Goal: Task Accomplishment & Management: Manage account settings

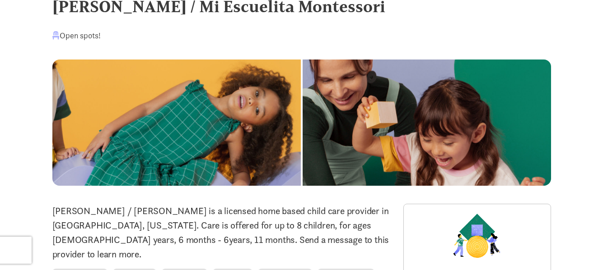
scroll to position [12, 0]
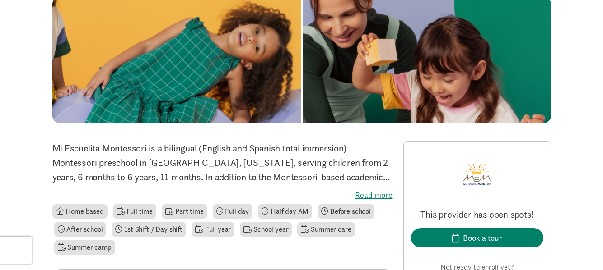
scroll to position [90, 0]
click at [375, 198] on label "Read more" at bounding box center [222, 195] width 340 height 11
click at [0, 0] on input "Read more" at bounding box center [0, 0] width 0 height 0
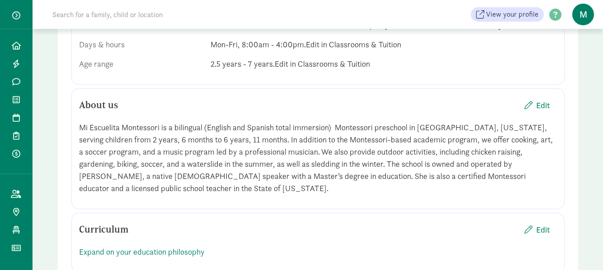
scroll to position [767, 0]
click at [541, 108] on span "Edit" at bounding box center [543, 106] width 14 height 12
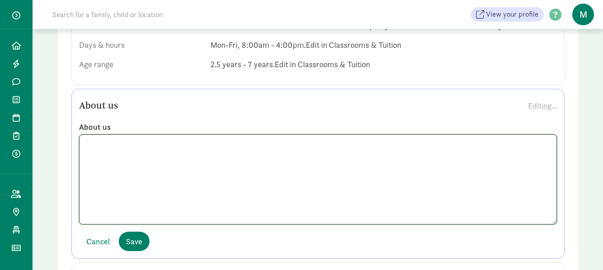
drag, startPoint x: 397, startPoint y: 174, endPoint x: 519, endPoint y: 196, distance: 123.9
click at [519, 196] on textarea at bounding box center [318, 180] width 478 height 90
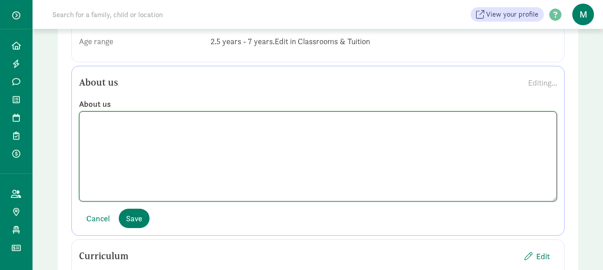
scroll to position [792, 0]
click at [317, 191] on textarea at bounding box center [318, 155] width 478 height 90
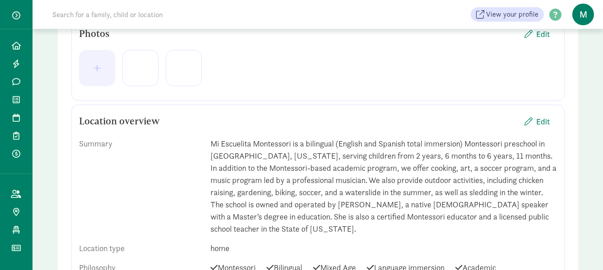
scroll to position [226, 0]
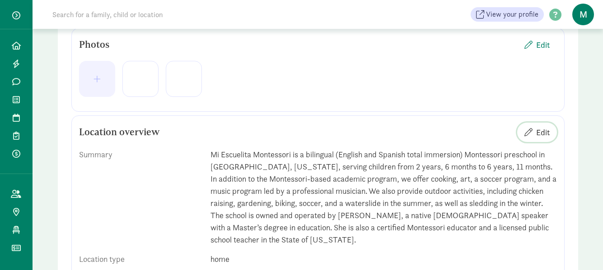
click at [548, 134] on span "Edit" at bounding box center [543, 132] width 14 height 12
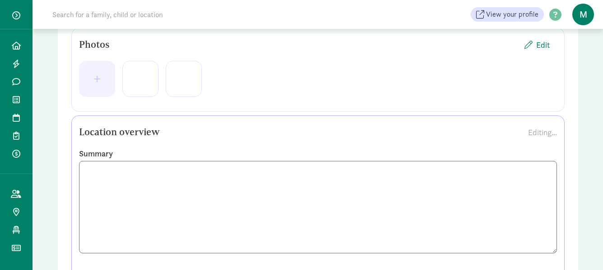
drag, startPoint x: 274, startPoint y: 183, endPoint x: 431, endPoint y: 237, distance: 166.2
click at [431, 237] on textarea at bounding box center [318, 207] width 478 height 93
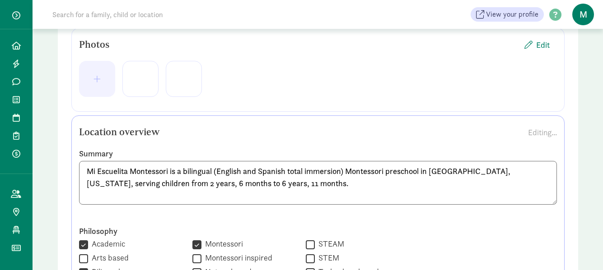
click at [502, 172] on textarea "Mi Escuelita Montessori is a bilingual (English and Spanish total immersion) Mo…" at bounding box center [318, 183] width 478 height 44
paste textarea "We offer a nurturing environment for children aged 2.5 to 6 years, fostering gr…"
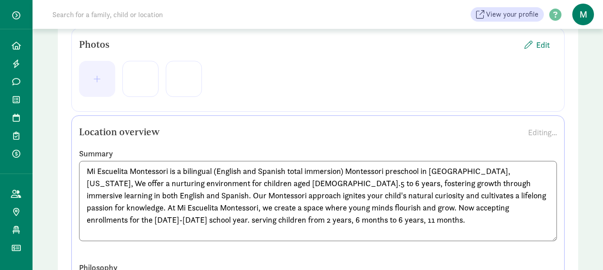
click at [271, 184] on textarea "Mi Escuelita Montessori is a bilingual (English and Spanish total immersion) Mo…" at bounding box center [318, 201] width 478 height 80
drag, startPoint x: 85, startPoint y: 222, endPoint x: 280, endPoint y: 231, distance: 195.2
click at [282, 231] on textarea "Mi Escuelita Montessori is a bilingual (English and Spanish total immersion) Mo…" at bounding box center [318, 201] width 478 height 80
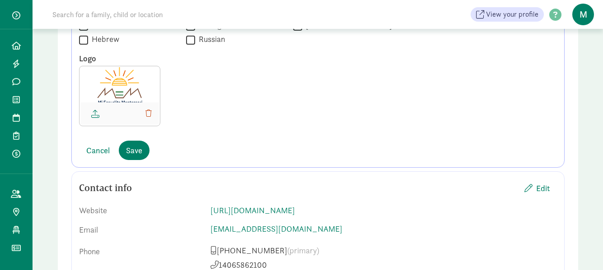
scroll to position [858, 0]
type textarea "Mi Escuelita Montessori is a bilingual (English and Spanish total immersion) Mo…"
click at [138, 153] on span "Save" at bounding box center [134, 150] width 16 height 12
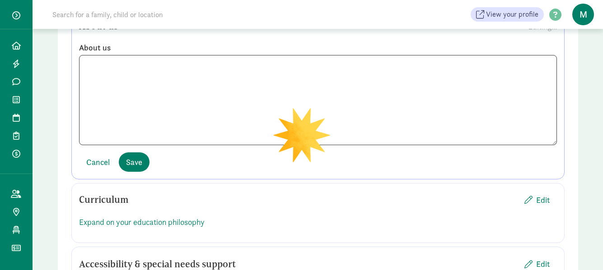
scroll to position [767, 0]
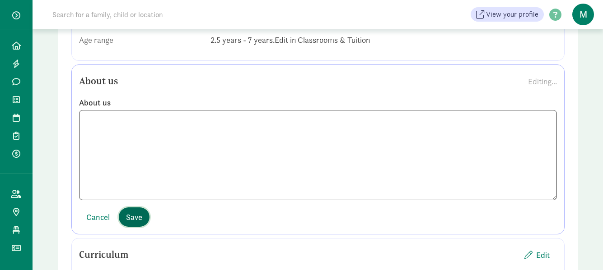
click at [135, 224] on button "Save" at bounding box center [134, 217] width 31 height 19
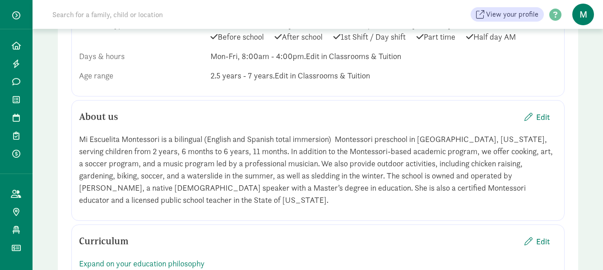
scroll to position [677, 0]
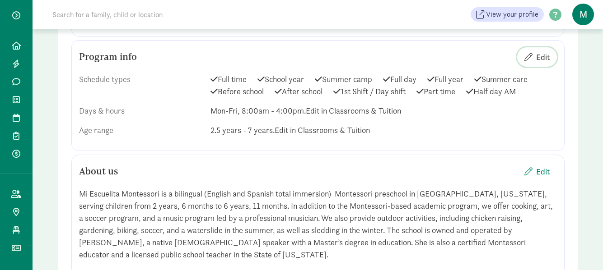
click at [544, 58] on span "Edit" at bounding box center [543, 57] width 14 height 12
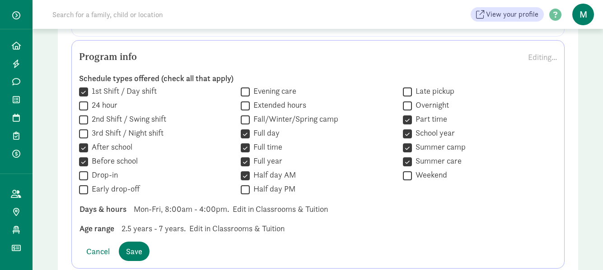
click at [164, 228] on span "2.5 years - 7 years." at bounding box center [153, 229] width 64 height 12
click at [163, 226] on span "2.5 years - 7 years." at bounding box center [153, 229] width 64 height 12
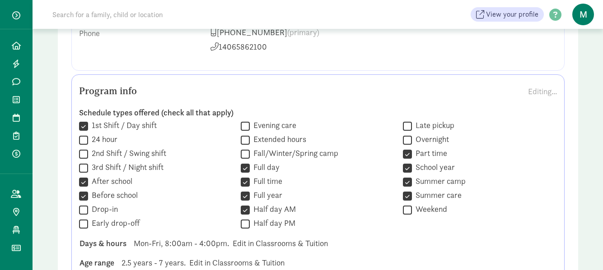
scroll to position [632, 0]
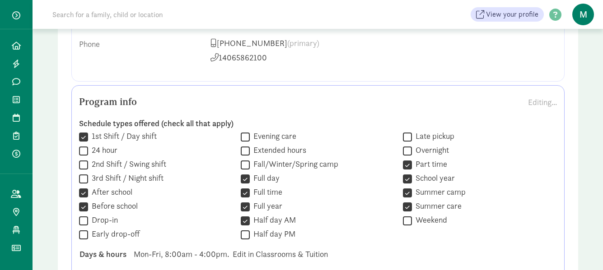
click at [537, 126] on label "Schedule types offered (check all that apply)" at bounding box center [318, 123] width 478 height 11
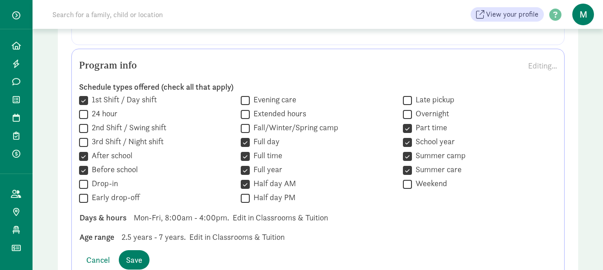
scroll to position [677, 0]
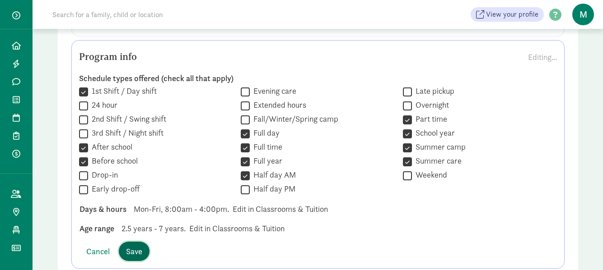
click at [130, 254] on span "Save" at bounding box center [134, 252] width 16 height 12
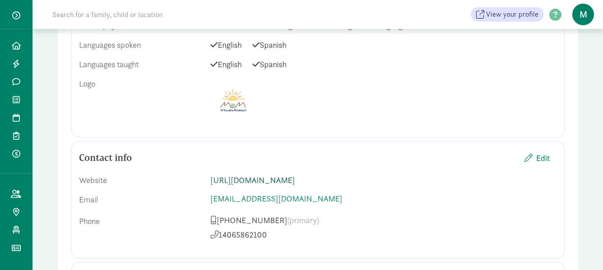
scroll to position [447, 0]
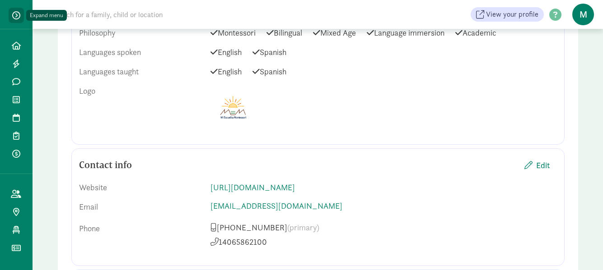
click at [14, 16] on span "button" at bounding box center [16, 15] width 8 height 8
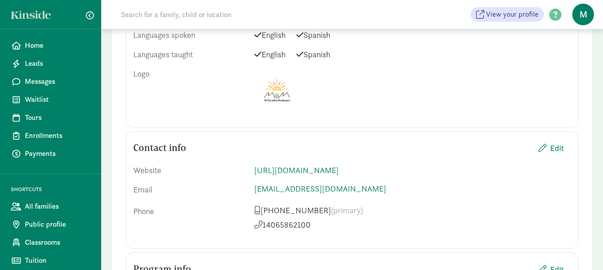
scroll to position [493, 0]
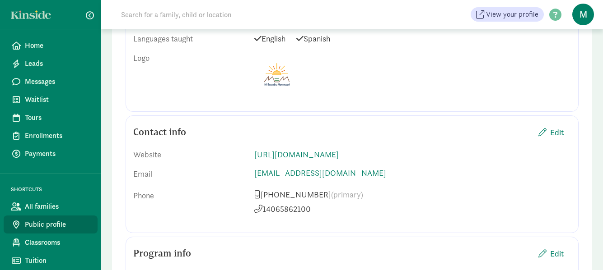
click at [54, 225] on span "Public profile" at bounding box center [57, 224] width 65 height 11
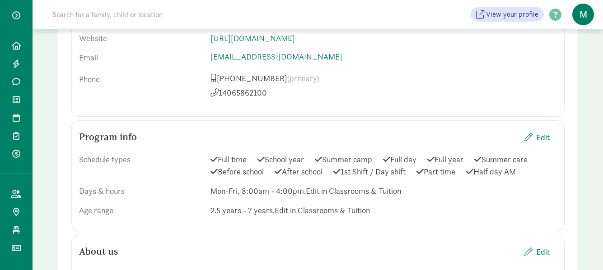
scroll to position [587, 0]
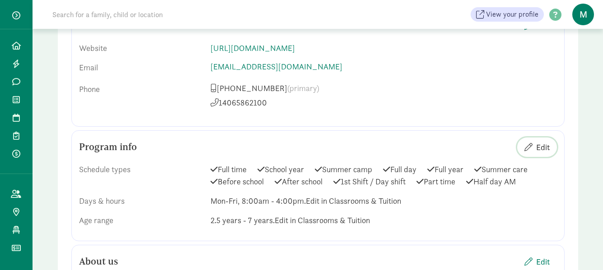
click at [548, 149] on span "Edit" at bounding box center [543, 147] width 14 height 12
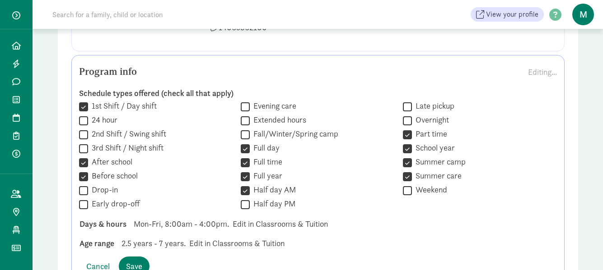
scroll to position [722, 0]
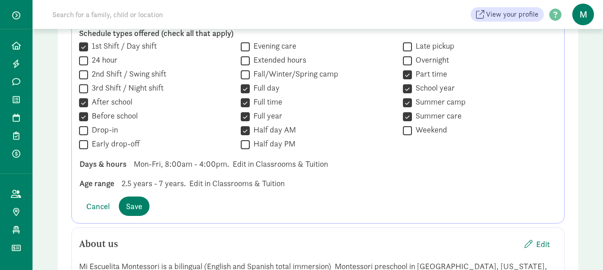
click at [99, 183] on div "Age range" at bounding box center [96, 183] width 35 height 12
click at [154, 183] on span "2.5 years - 7 years." at bounding box center [153, 183] width 64 height 12
click at [181, 185] on span "2.5 years - 7 years." at bounding box center [153, 183] width 64 height 12
click at [234, 186] on div "Age range 2.5 years - 7 years. Edit in Classrooms & Tuition" at bounding box center [317, 183] width 491 height 12
click at [132, 204] on span "Save" at bounding box center [134, 206] width 16 height 12
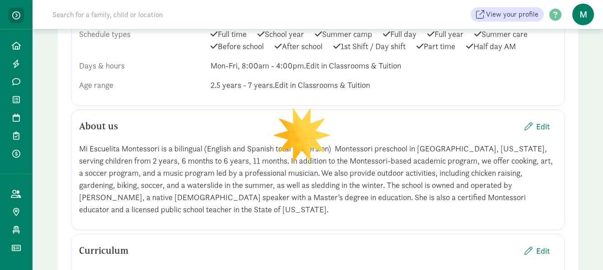
click at [15, 14] on span "button" at bounding box center [16, 15] width 8 height 8
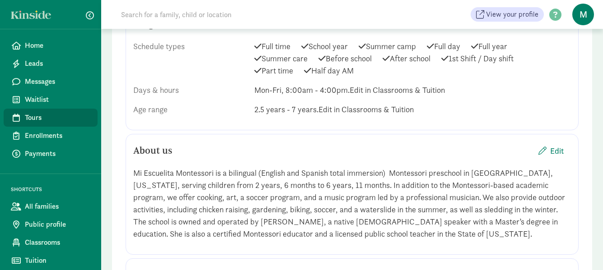
scroll to position [767, 0]
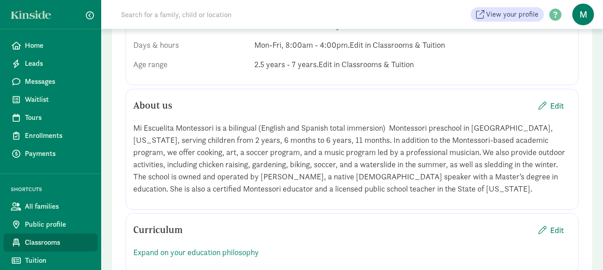
click at [49, 242] on span "Classrooms" at bounding box center [57, 242] width 65 height 11
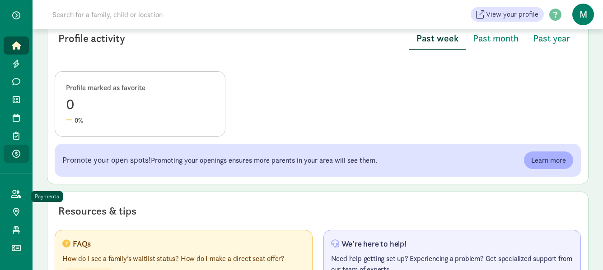
scroll to position [513, 0]
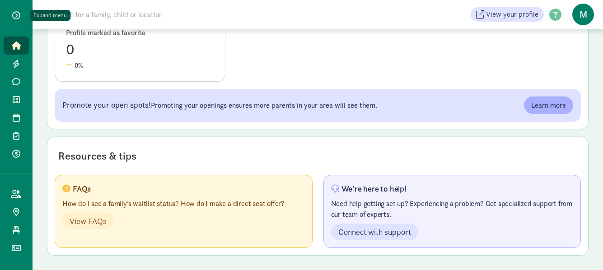
click at [17, 14] on span "button" at bounding box center [16, 15] width 8 height 8
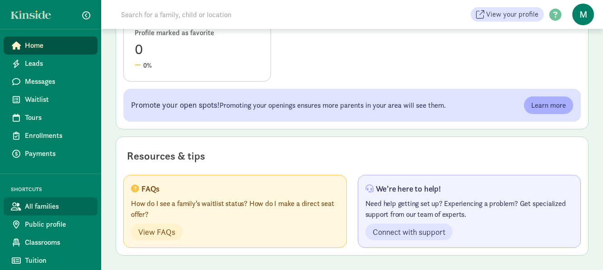
click at [64, 203] on span "All families" at bounding box center [57, 206] width 65 height 11
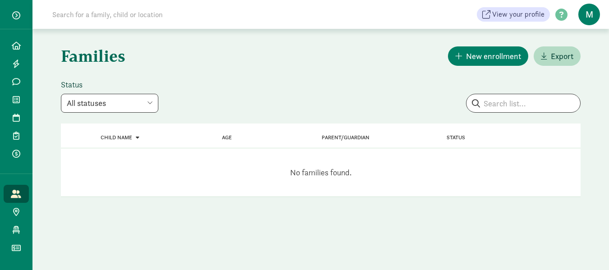
click at [149, 102] on select "All statuses Enrolled Inactive Removed from waitlist On waitlist Booked tour Le…" at bounding box center [110, 103] width 98 height 19
click at [61, 94] on select "All statuses Enrolled Inactive Removed from waitlist On waitlist Booked tour Le…" at bounding box center [110, 103] width 98 height 19
click at [23, 41] on link "Home" at bounding box center [16, 46] width 25 height 18
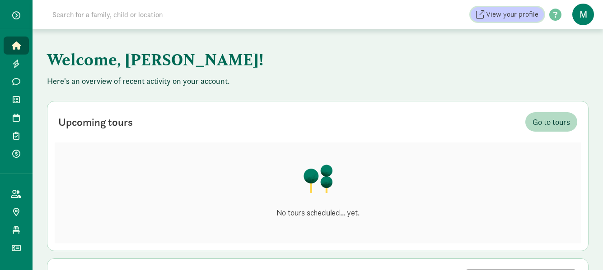
click at [513, 15] on span "View your profile" at bounding box center [512, 14] width 52 height 11
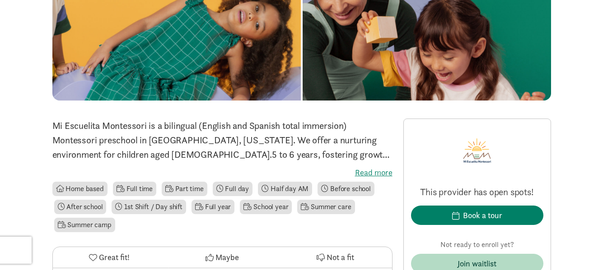
scroll to position [135, 0]
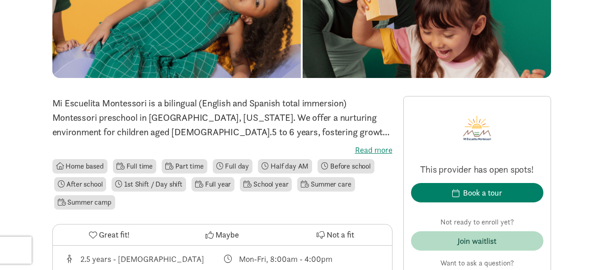
click at [381, 151] on label "Read more" at bounding box center [222, 150] width 340 height 11
click at [0, 0] on input "Read more" at bounding box center [0, 0] width 0 height 0
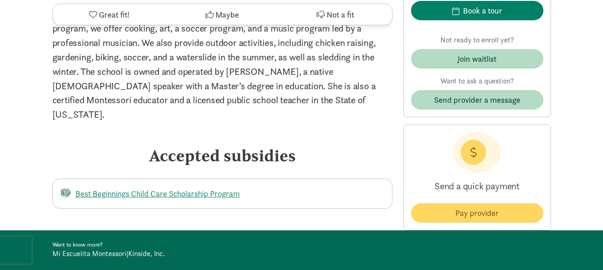
scroll to position [858, 0]
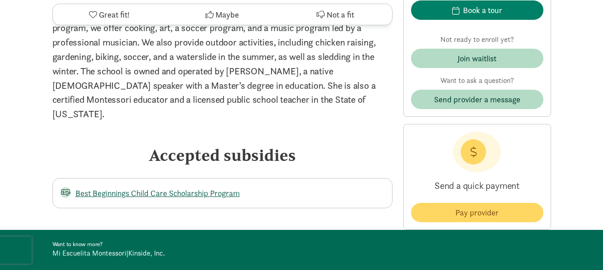
click at [204, 188] on link "Best Beginnings Child Care Scholarship Program" at bounding box center [157, 193] width 164 height 10
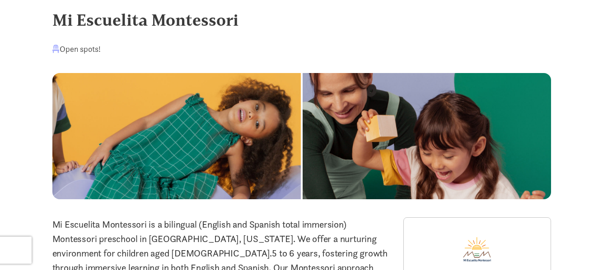
scroll to position [0, 0]
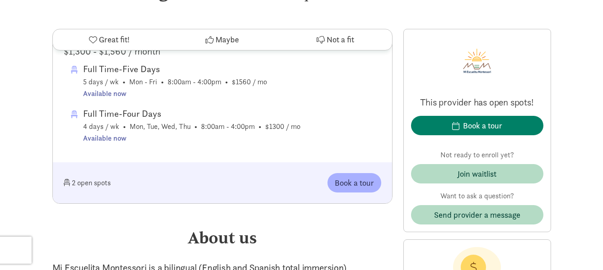
scroll to position [542, 0]
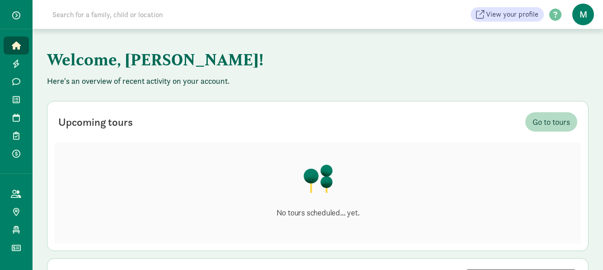
click at [19, 12] on span "button" at bounding box center [16, 15] width 8 height 8
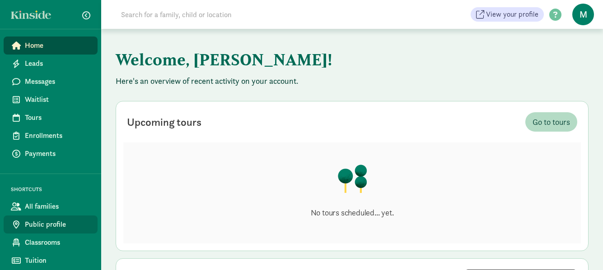
click at [60, 223] on span "Public profile" at bounding box center [57, 224] width 65 height 11
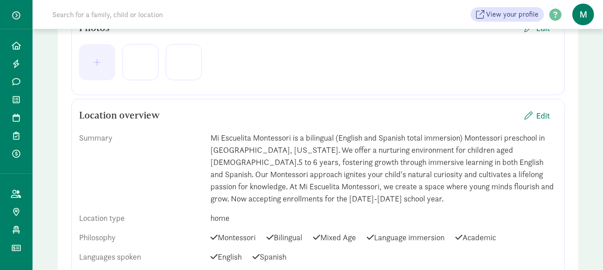
scroll to position [271, 0]
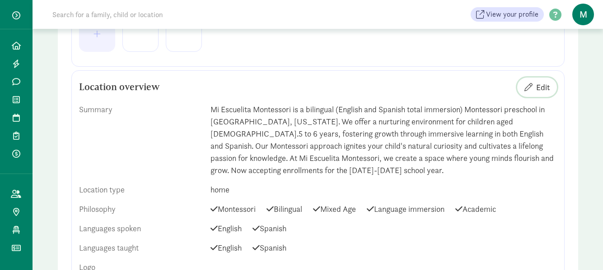
click at [543, 84] on span "Edit" at bounding box center [543, 87] width 14 height 12
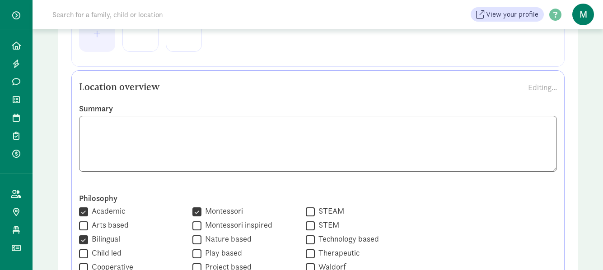
drag, startPoint x: 270, startPoint y: 140, endPoint x: 278, endPoint y: 133, distance: 9.9
click at [270, 140] on textarea at bounding box center [318, 144] width 478 height 56
click at [236, 140] on textarea at bounding box center [318, 144] width 478 height 56
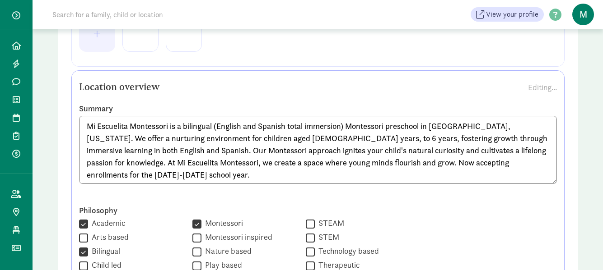
click at [229, 138] on textarea "Mi Escuelita Montessori is a bilingual (English and Spanish total immersion) Mo…" at bounding box center [318, 150] width 478 height 68
drag, startPoint x: 260, startPoint y: 139, endPoint x: 272, endPoint y: 128, distance: 16.6
click at [260, 139] on textarea "Mi Escuelita Montessori is a bilingual (English and Spanish total immersion) Mo…" at bounding box center [318, 150] width 478 height 68
click at [254, 140] on textarea "Mi Escuelita Montessori is a bilingual (English and Spanish total immersion) Mo…" at bounding box center [318, 150] width 478 height 68
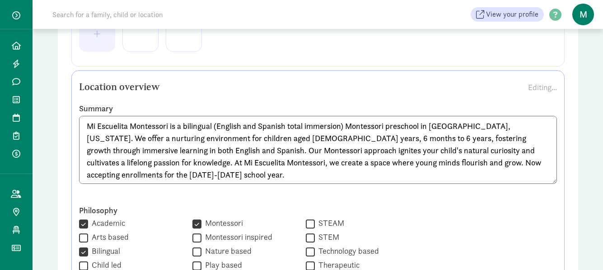
click at [321, 142] on textarea "Mi Escuelita Montessori is a bilingual (English and Spanish total immersion) Mo…" at bounding box center [318, 150] width 478 height 68
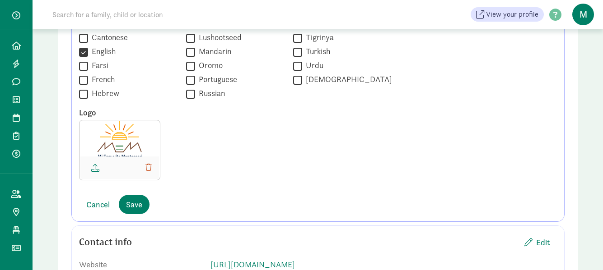
scroll to position [858, 0]
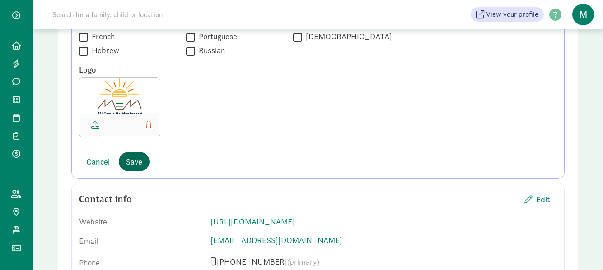
type textarea "Mi Escuelita Montessori is a bilingual (English and Spanish total immersion) Mo…"
click at [133, 162] on span "Save" at bounding box center [134, 162] width 16 height 12
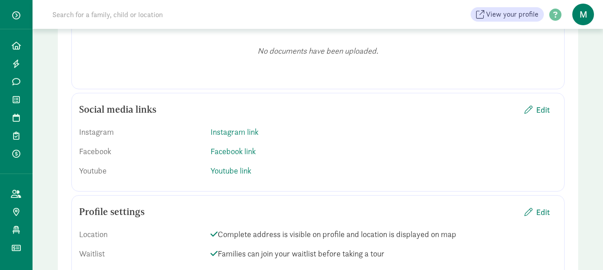
scroll to position [1170, 0]
click at [546, 113] on span "Edit" at bounding box center [543, 110] width 14 height 12
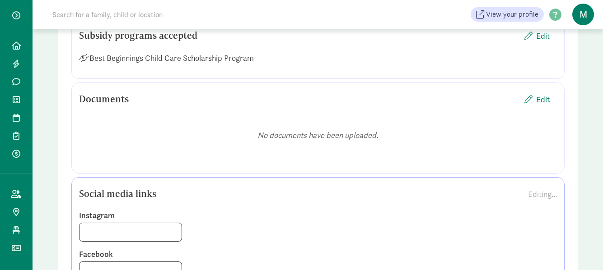
scroll to position [1079, 0]
